Goal: Task Accomplishment & Management: Manage account settings

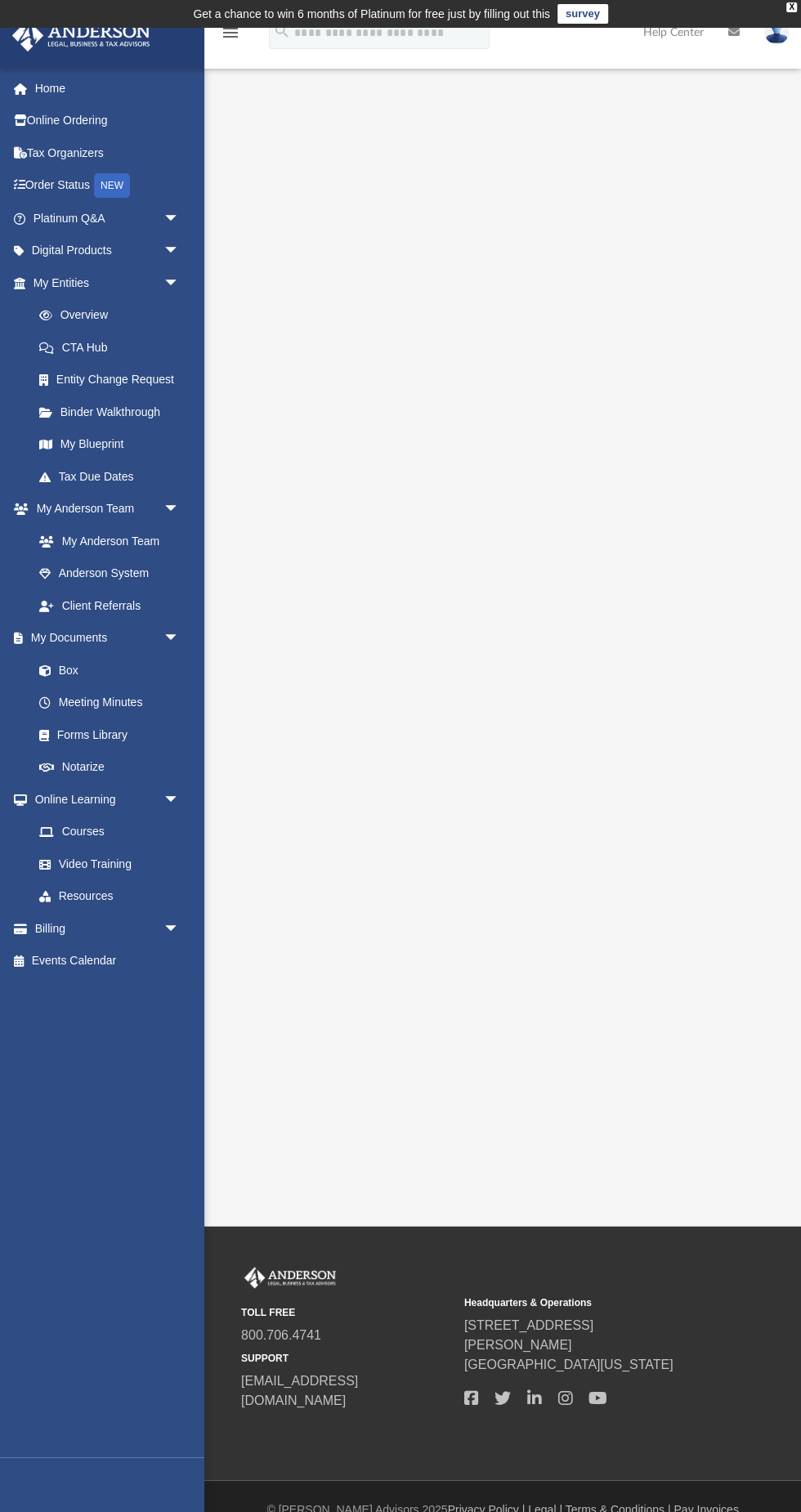
click at [100, 665] on link "Box" at bounding box center [105, 670] width 165 height 33
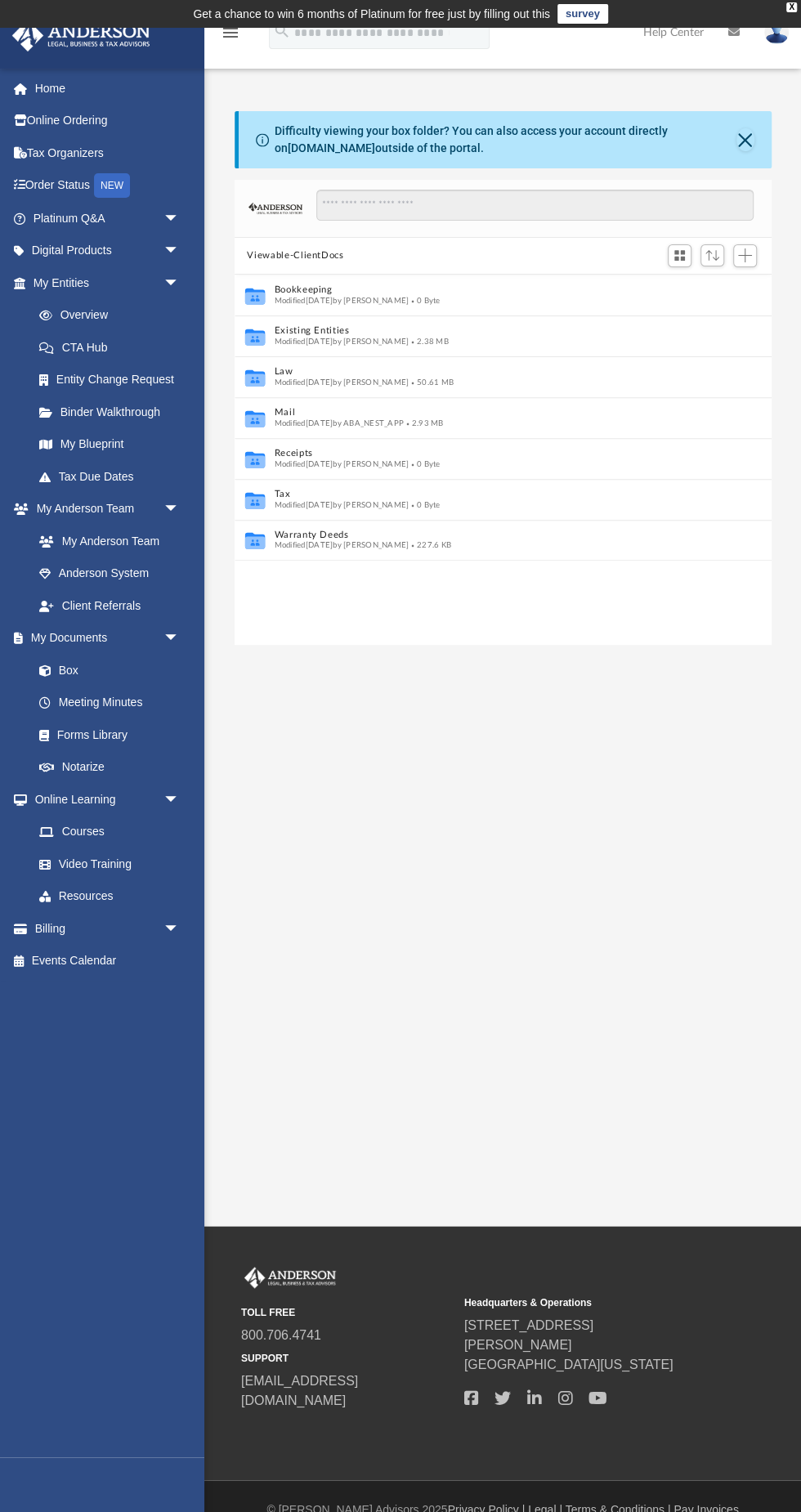
scroll to position [371, 537]
click at [127, 311] on link "Overview" at bounding box center [114, 315] width 182 height 33
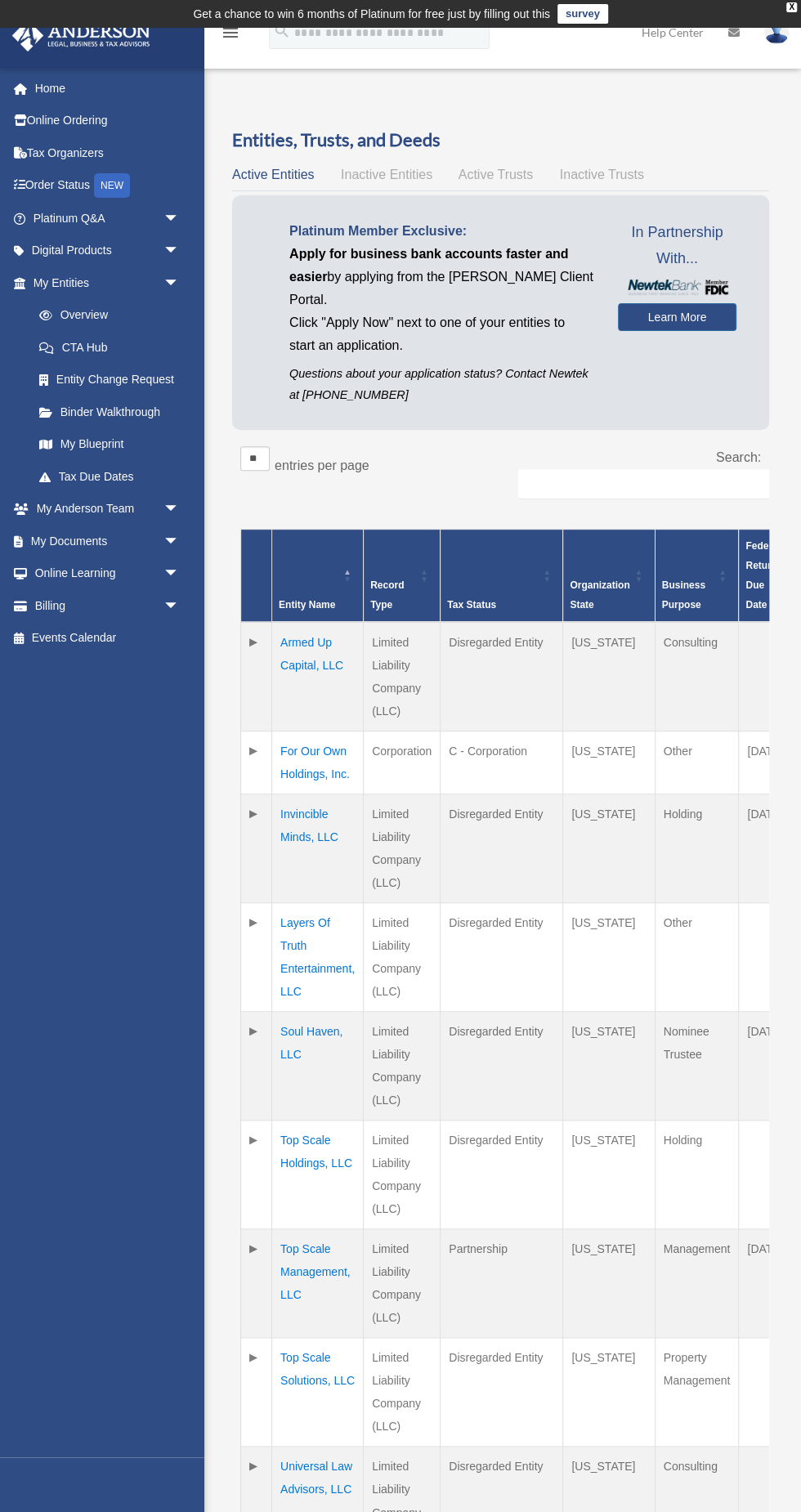
click at [518, 174] on span "Active Trusts" at bounding box center [496, 174] width 75 height 14
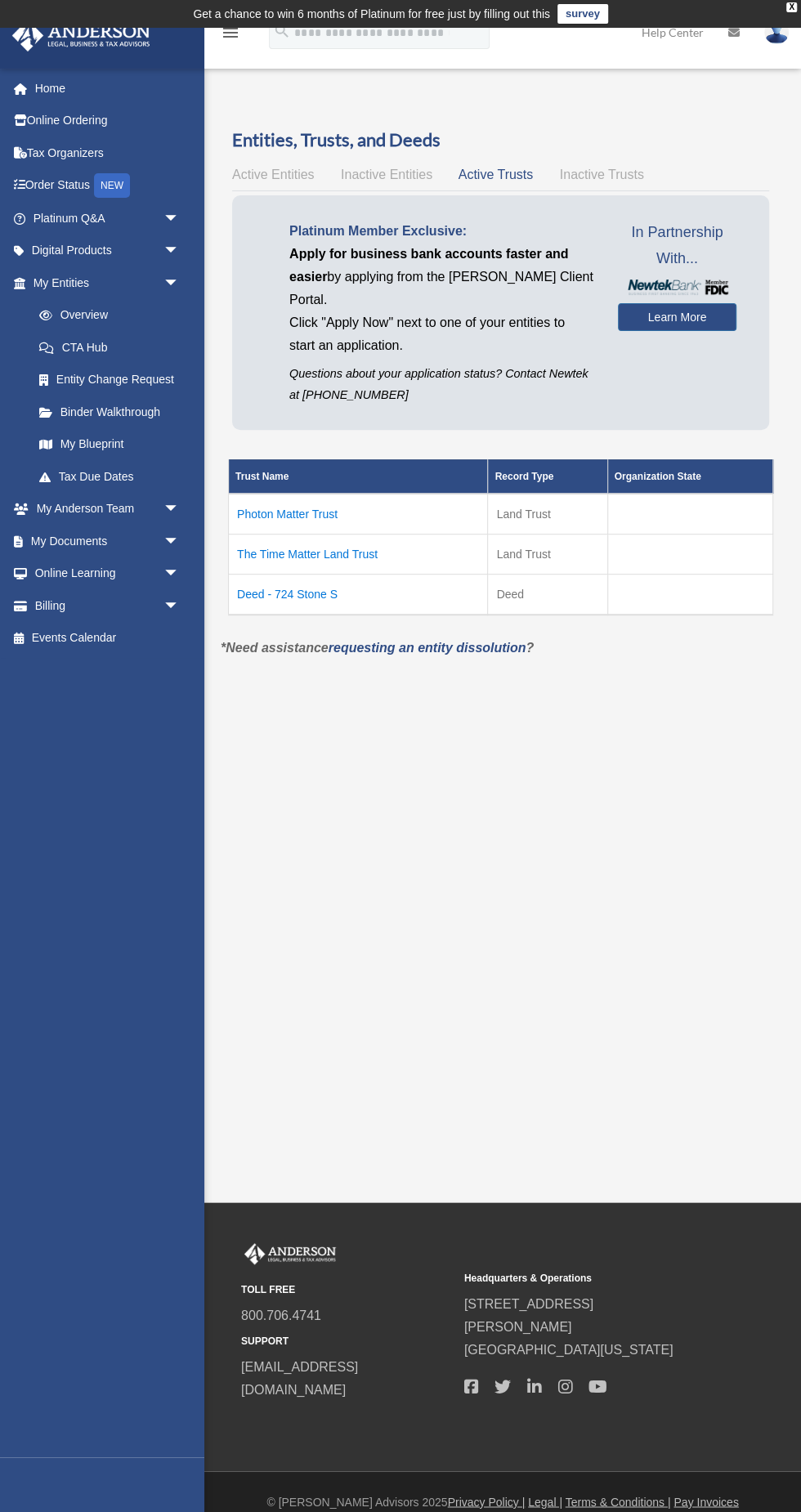
click at [285, 598] on td "Deed - 724 Stone S" at bounding box center [358, 593] width 259 height 41
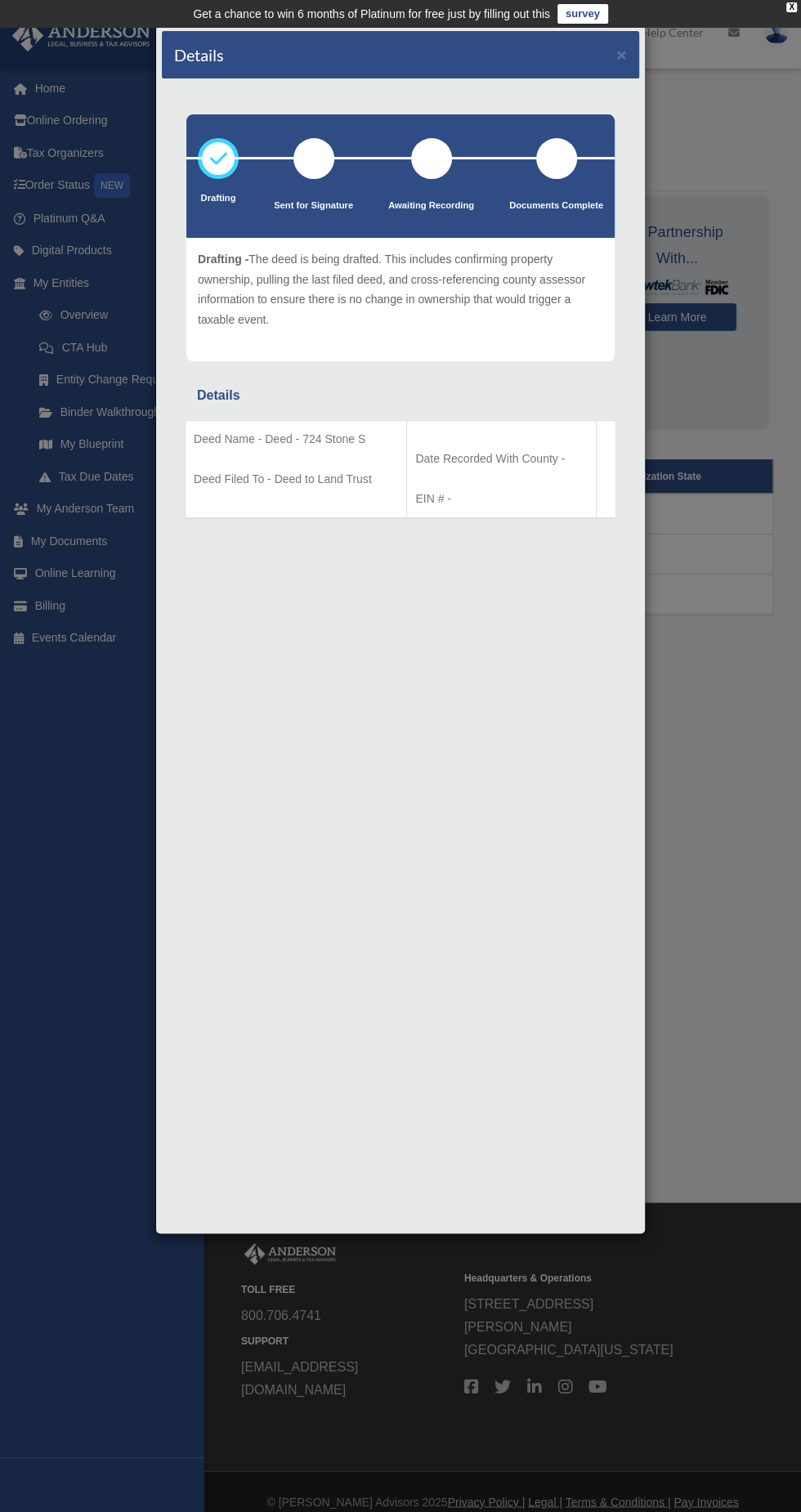
click at [732, 137] on div "Details × Drafting Sent for Signature" at bounding box center [400, 756] width 801 height 1512
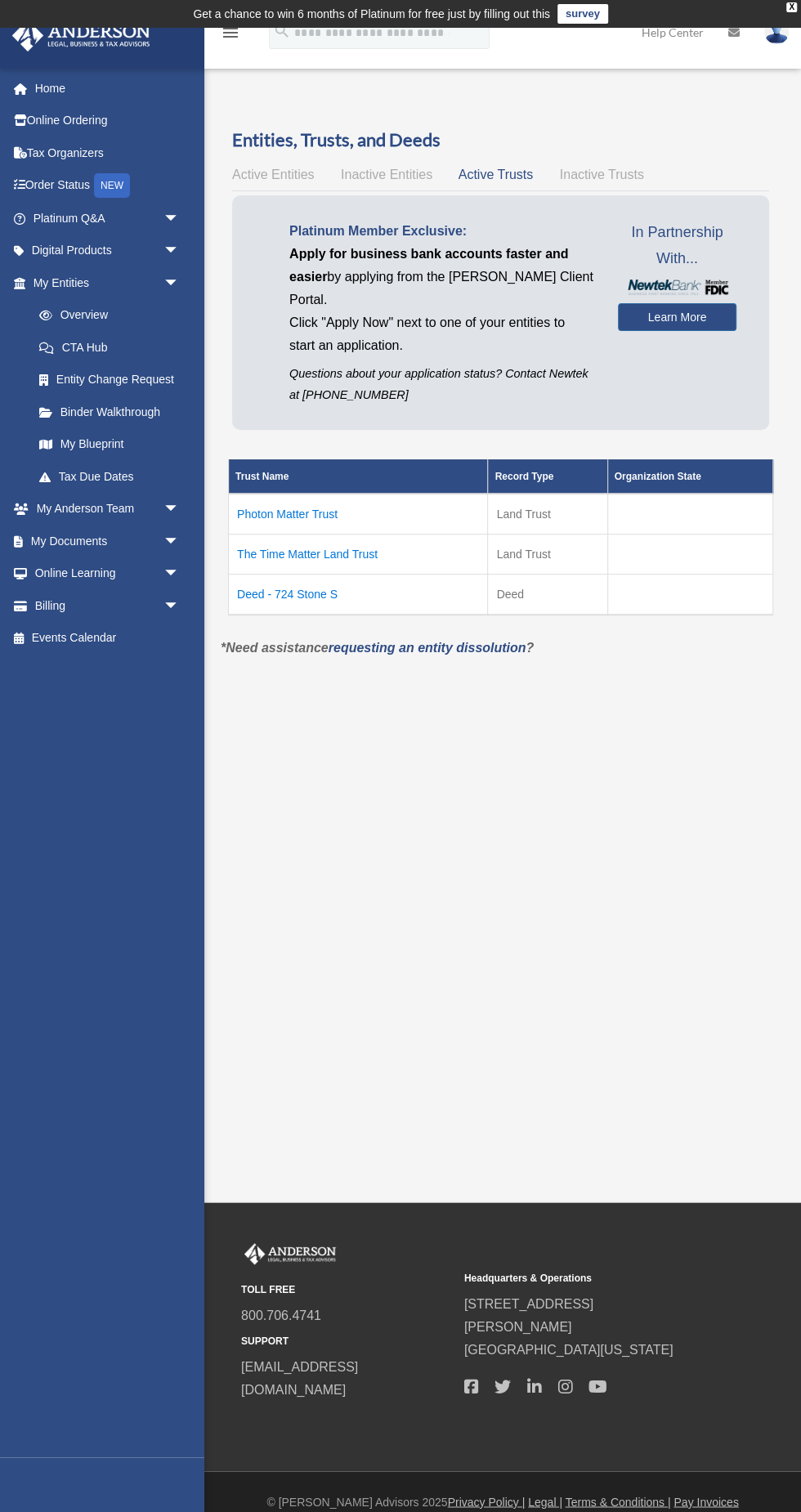
click at [596, 86] on div at bounding box center [400, 756] width 801 height 1512
click at [64, 609] on link "Billing arrow_drop_down" at bounding box center [108, 605] width 193 height 33
click at [175, 613] on span "arrow_drop_down" at bounding box center [180, 605] width 33 height 34
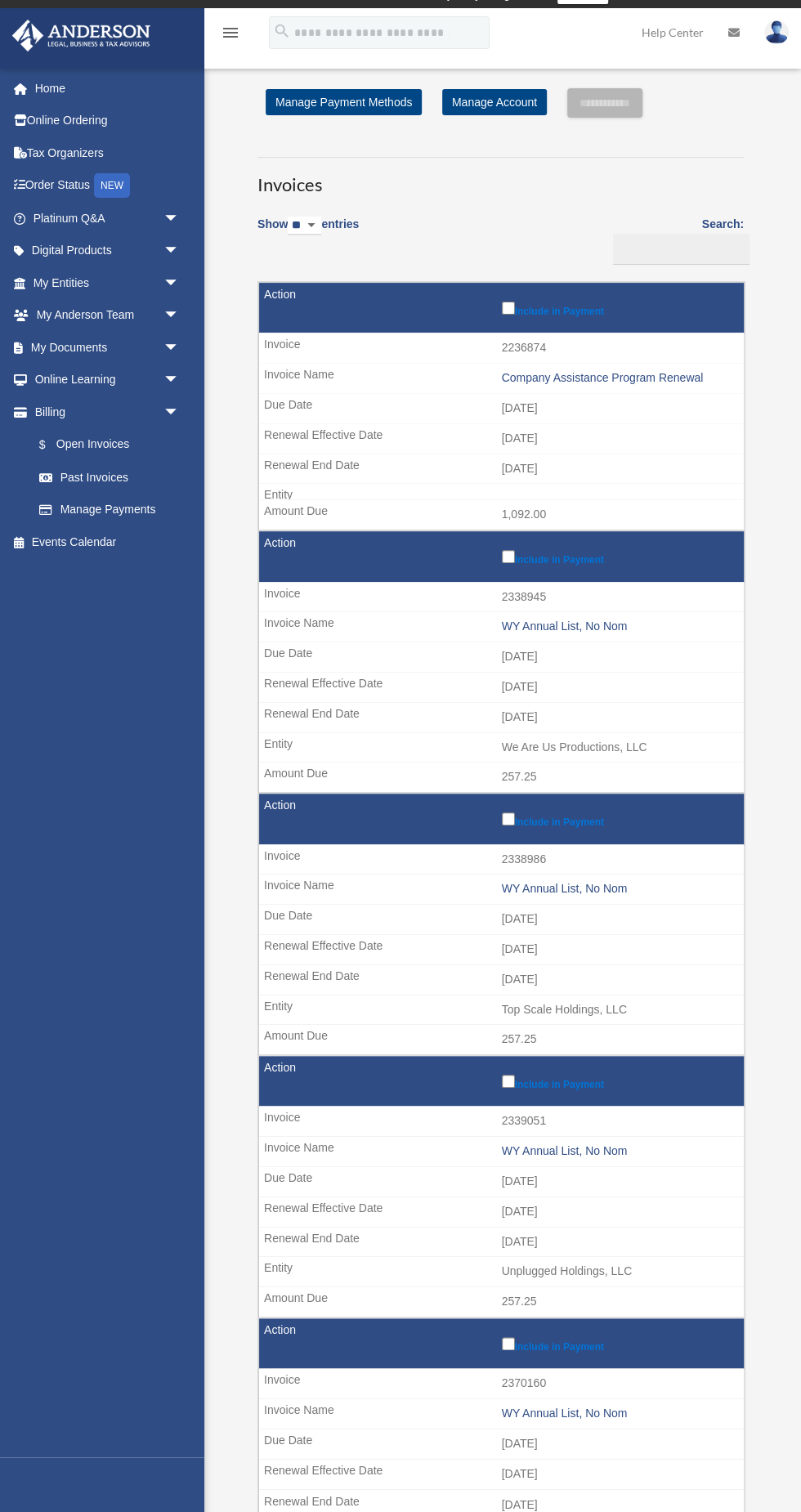
scroll to position [55, 0]
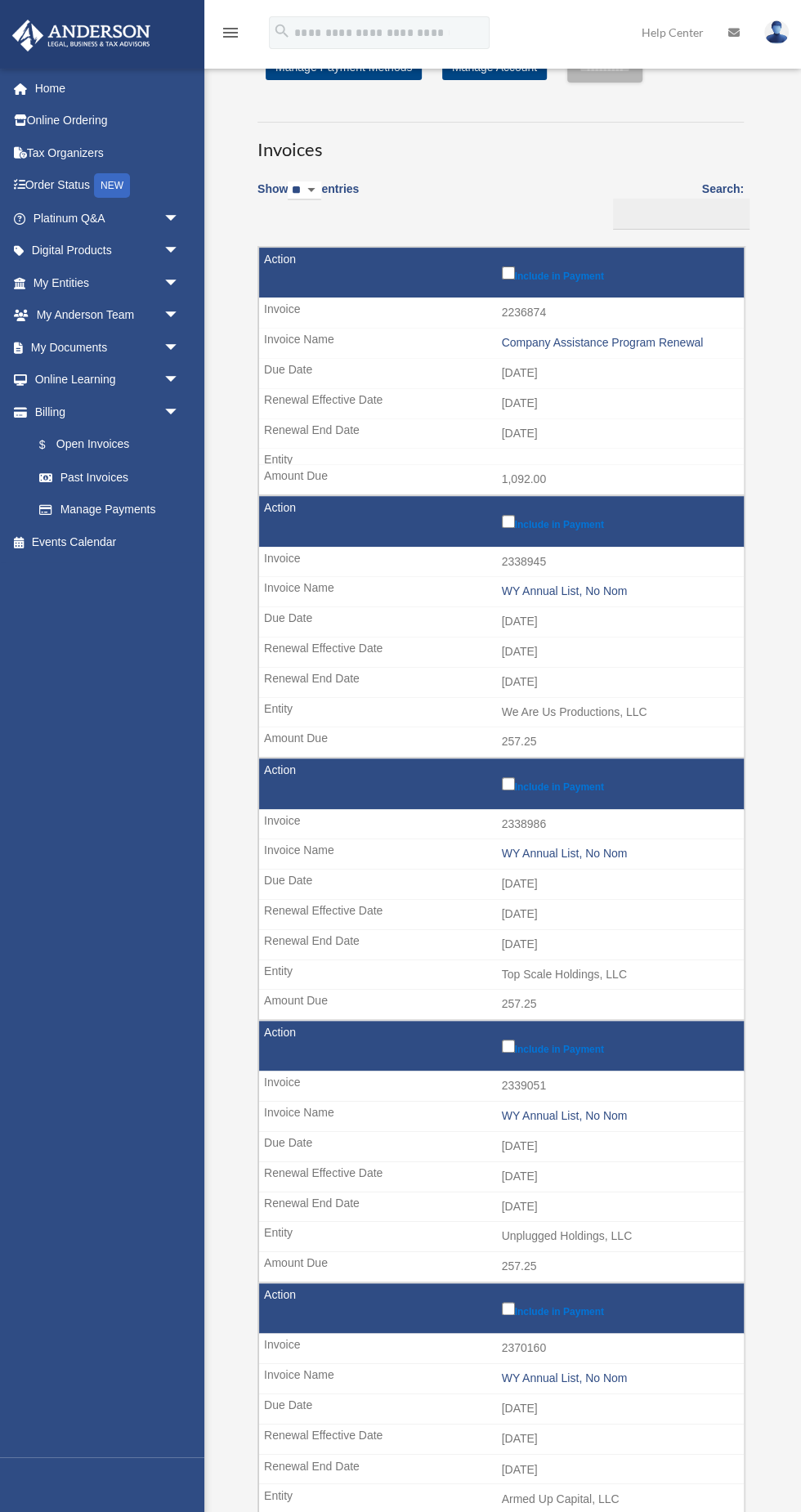
click at [135, 478] on link "Past Invoices" at bounding box center [109, 477] width 174 height 33
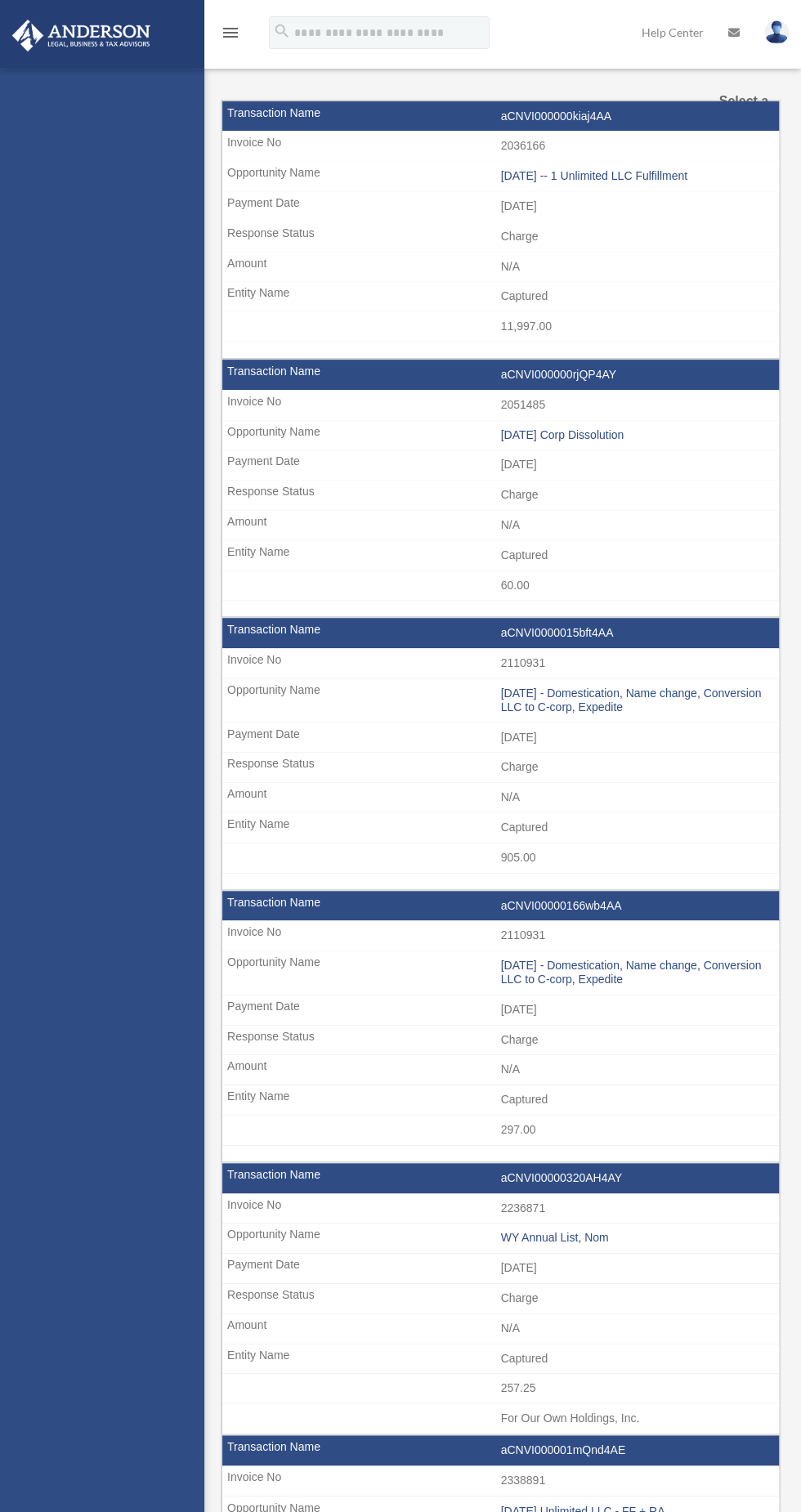
select select
